Goal: Task Accomplishment & Management: Complete application form

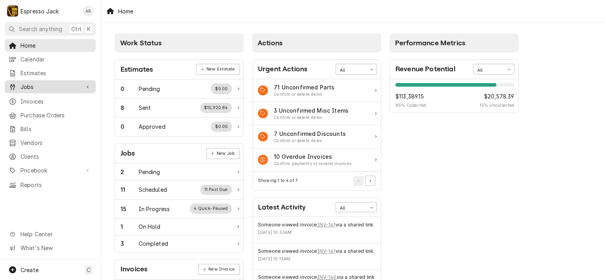
click at [36, 83] on span "Jobs" at bounding box center [49, 87] width 59 height 8
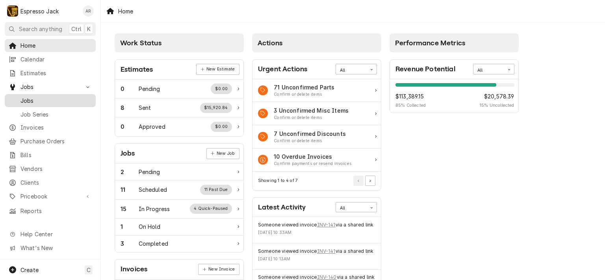
click at [41, 96] on span "Jobs" at bounding box center [55, 100] width 71 height 8
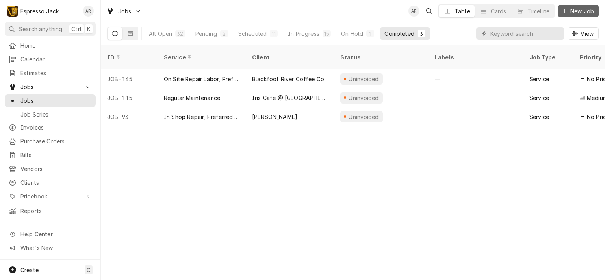
click at [582, 8] on span "New Job" at bounding box center [582, 11] width 27 height 8
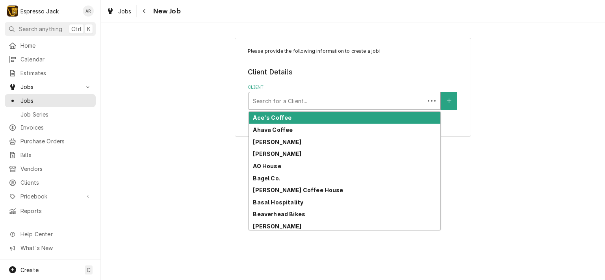
click at [295, 99] on div "Client" at bounding box center [337, 101] width 168 height 14
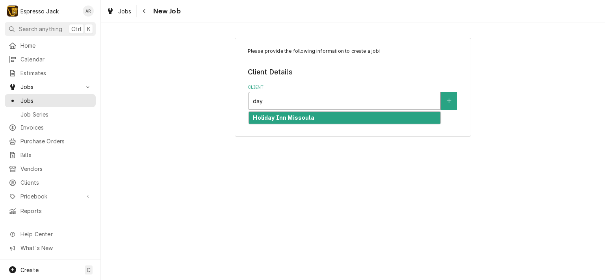
type input "day"
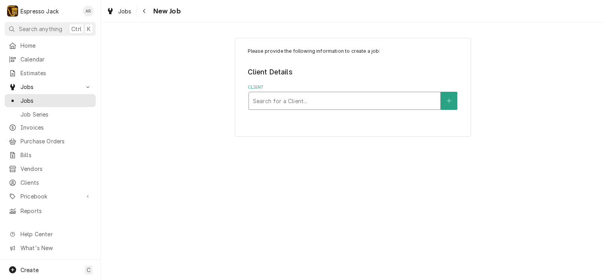
click at [293, 99] on div "Client" at bounding box center [344, 101] width 183 height 14
type input "daybreaker"
drag, startPoint x: 294, startPoint y: 104, endPoint x: 271, endPoint y: 93, distance: 25.2
click at [267, 93] on div "Search for a Client..." at bounding box center [344, 100] width 191 height 17
type input "k"
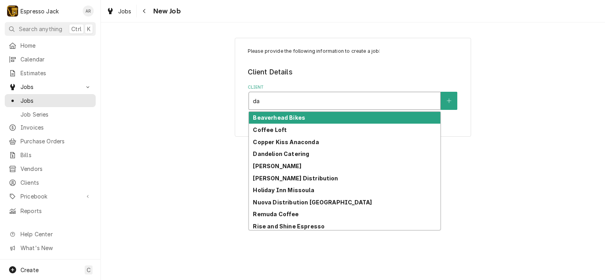
type input "d"
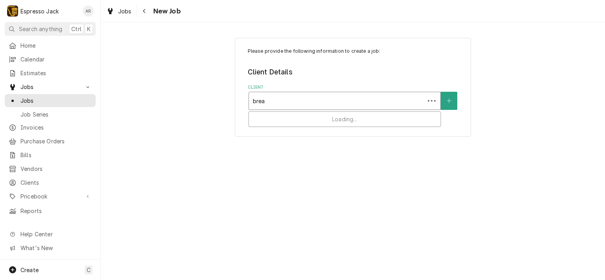
type input "break"
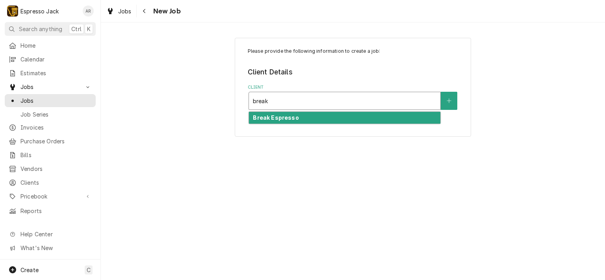
click at [272, 119] on strong "Break Espresso" at bounding box center [276, 117] width 46 height 7
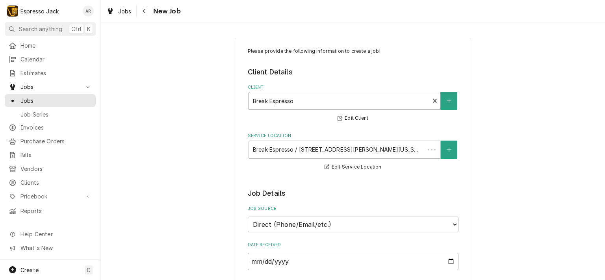
type textarea "x"
